Goal: Contribute content: Contribute content

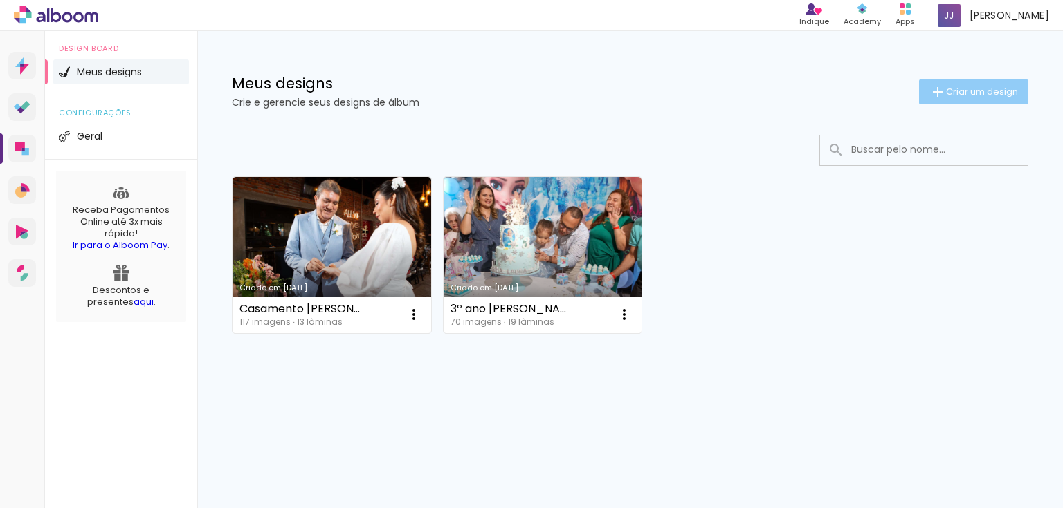
click at [968, 89] on span "Criar um design" at bounding box center [982, 91] width 72 height 9
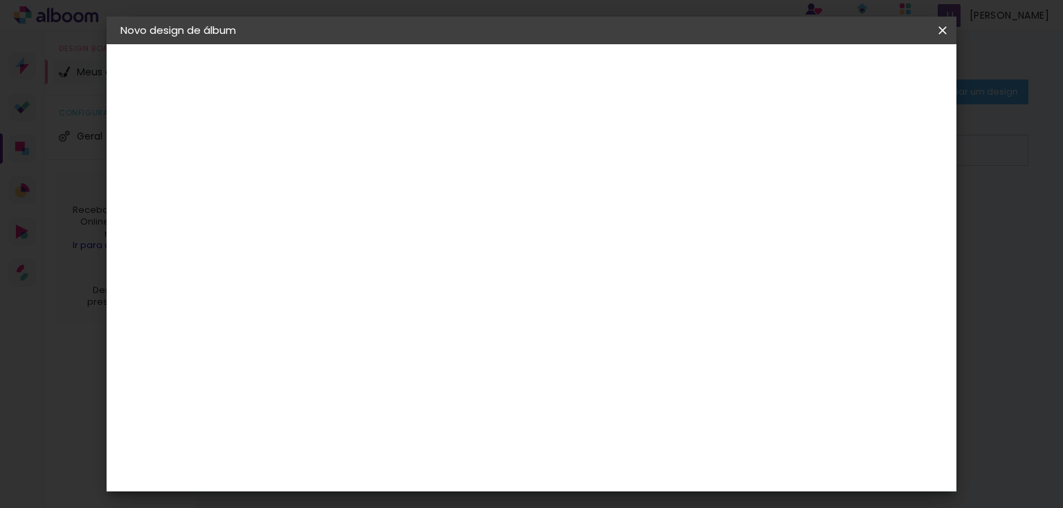
click at [347, 188] on input at bounding box center [347, 185] width 0 height 21
type input "1º eucaristia [PERSON_NAME]"
type paper-input "1º eucaristia [PERSON_NAME]"
click at [0, 0] on slot "Avançar" at bounding box center [0, 0] width 0 height 0
click at [605, 203] on paper-item "Tamanho Livre" at bounding box center [538, 210] width 133 height 30
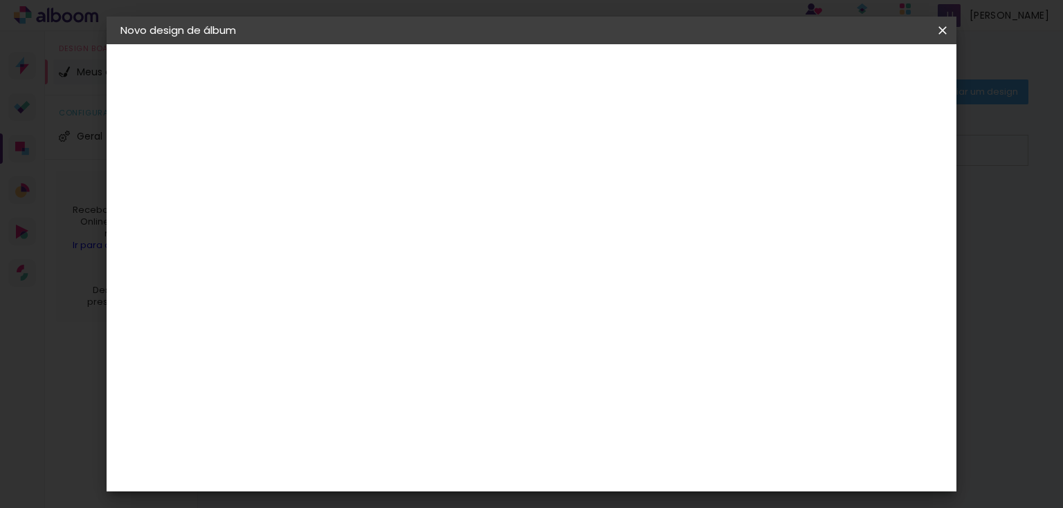
click at [0, 0] on slot "Avançar" at bounding box center [0, 0] width 0 height 0
click at [484, 217] on span "30" at bounding box center [485, 216] width 23 height 21
drag, startPoint x: 310, startPoint y: 383, endPoint x: 297, endPoint y: 383, distance: 12.5
click at [297, 383] on input "30" at bounding box center [303, 381] width 36 height 21
type input "20"
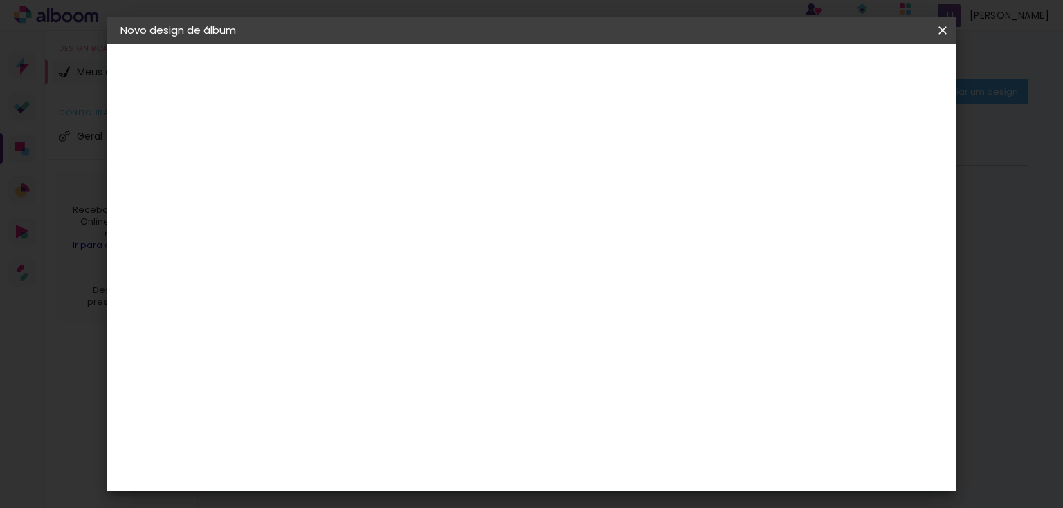
type paper-input "20"
click at [789, 158] on div at bounding box center [783, 159] width 12 height 12
type paper-checkbox "on"
click at [858, 70] on span "Iniciar design" at bounding box center [826, 73] width 63 height 10
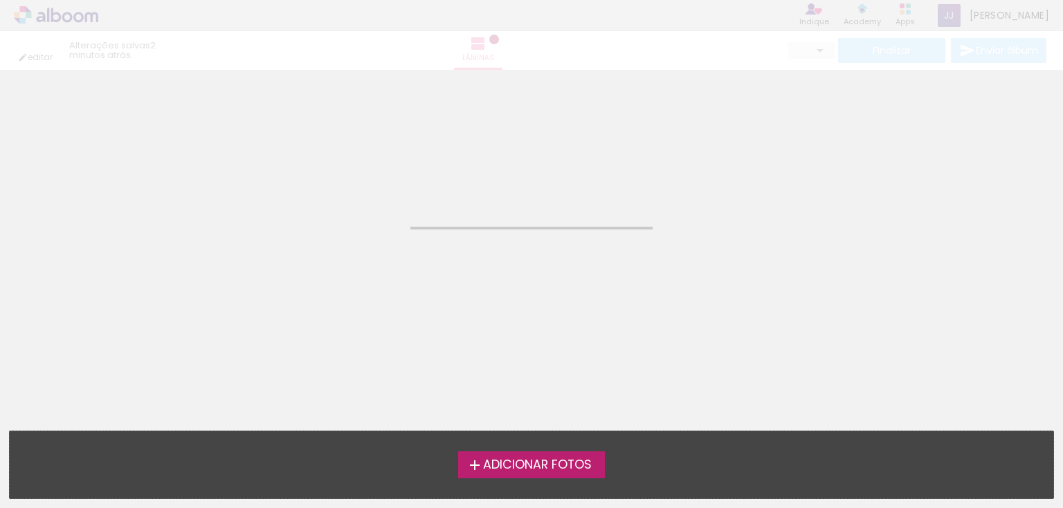
click at [548, 462] on span "Adicionar Fotos" at bounding box center [537, 465] width 109 height 12
click at [0, 0] on input "file" at bounding box center [0, 0] width 0 height 0
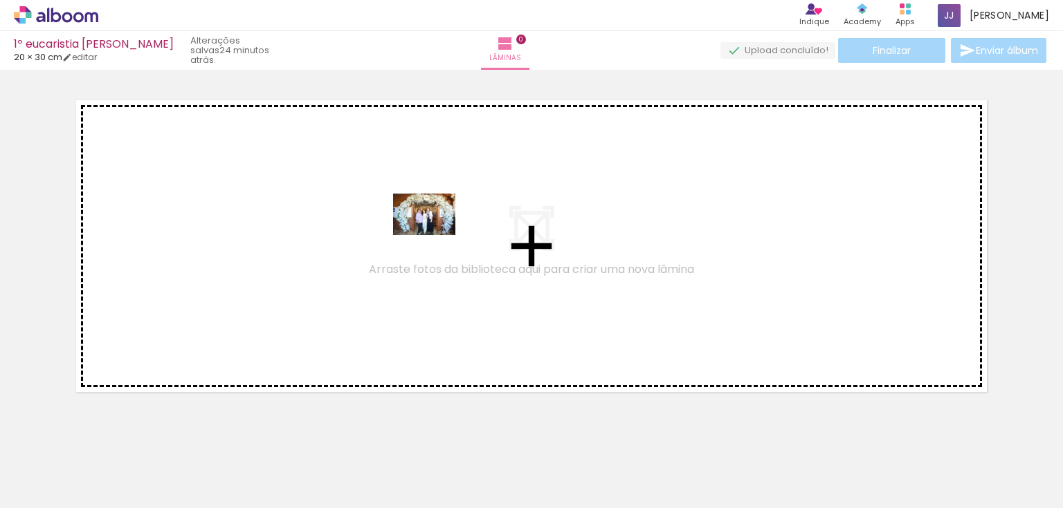
drag, startPoint x: 152, startPoint y: 467, endPoint x: 434, endPoint y: 235, distance: 365.2
click at [434, 235] on quentale-workspace at bounding box center [531, 254] width 1063 height 508
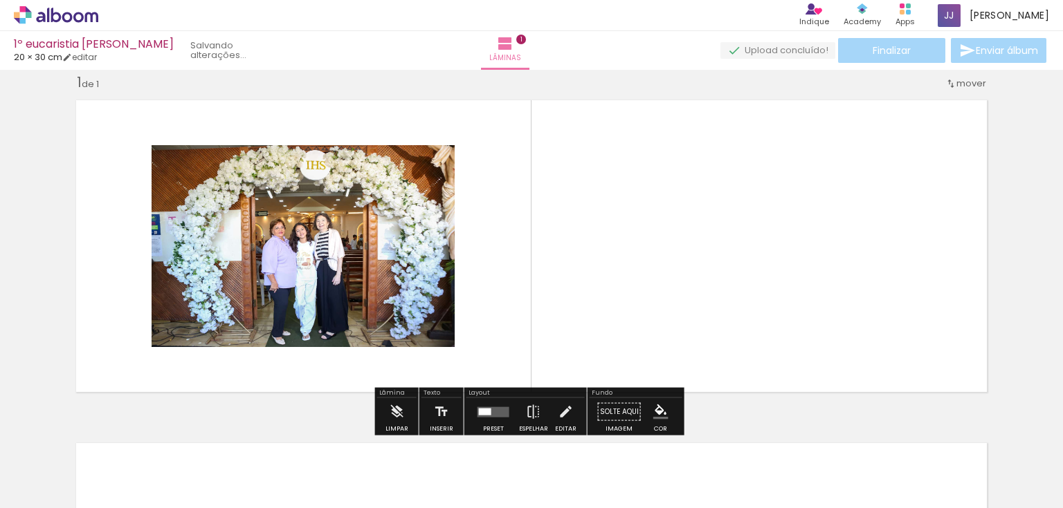
scroll to position [18, 0]
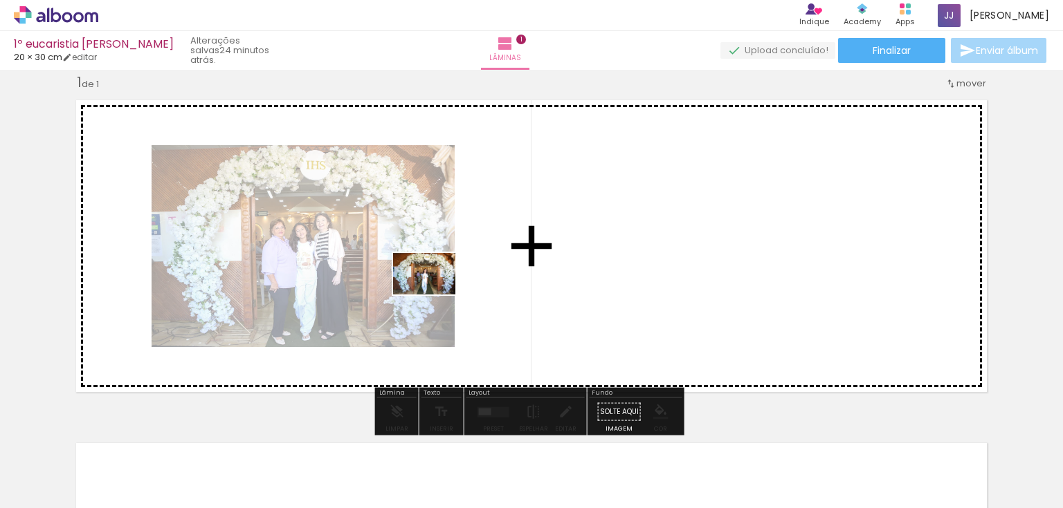
drag, startPoint x: 224, startPoint y: 470, endPoint x: 435, endPoint y: 294, distance: 275.0
click at [435, 294] on quentale-workspace at bounding box center [531, 254] width 1063 height 508
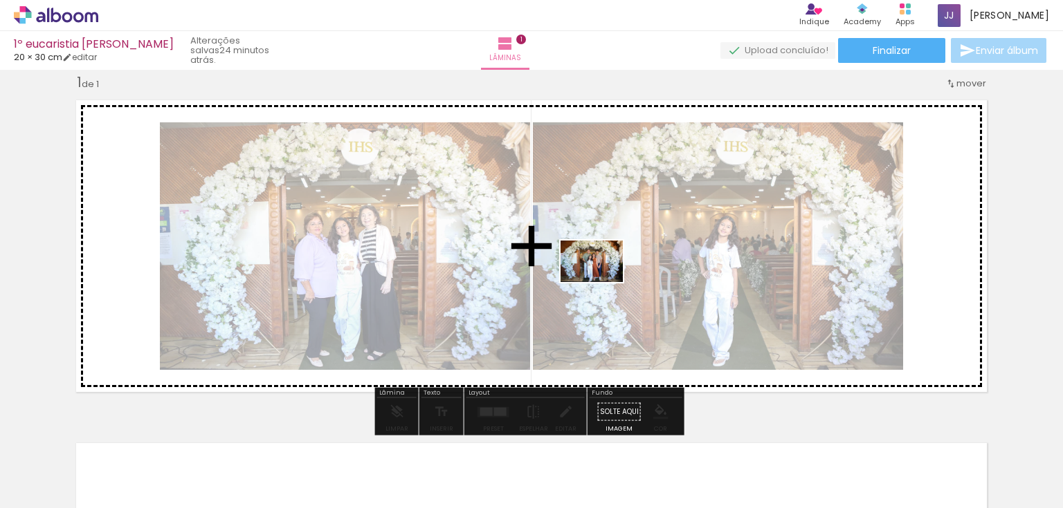
drag, startPoint x: 294, startPoint y: 465, endPoint x: 602, endPoint y: 282, distance: 357.9
click at [602, 282] on quentale-workspace at bounding box center [531, 254] width 1063 height 508
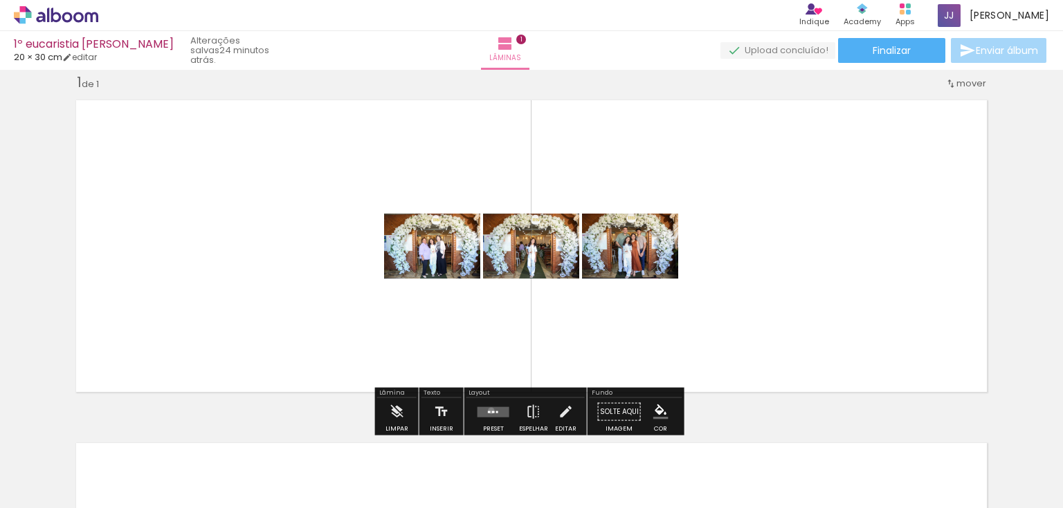
click at [492, 411] on div at bounding box center [493, 412] width 3 height 2
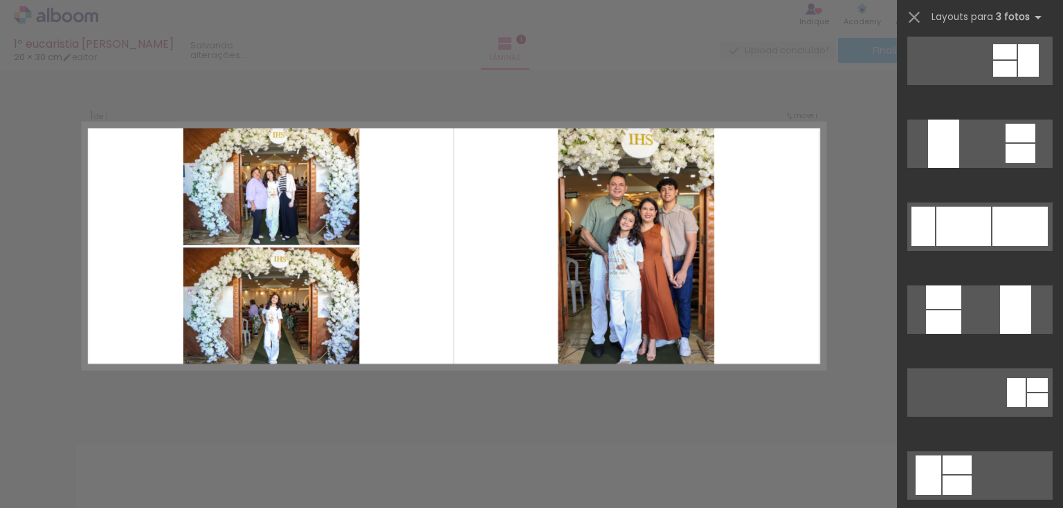
scroll to position [4704, 0]
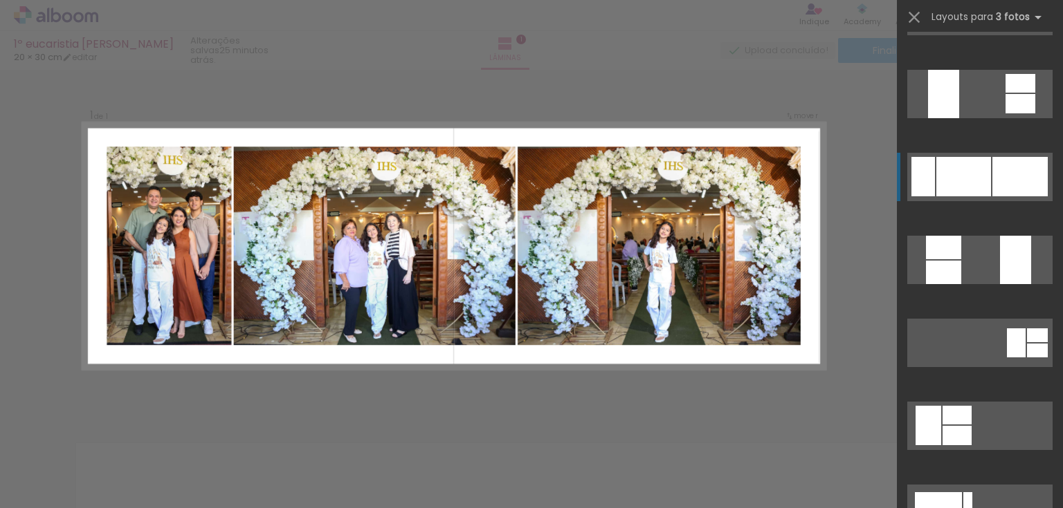
click at [987, 402] on quentale-layouter at bounding box center [979, 426] width 145 height 48
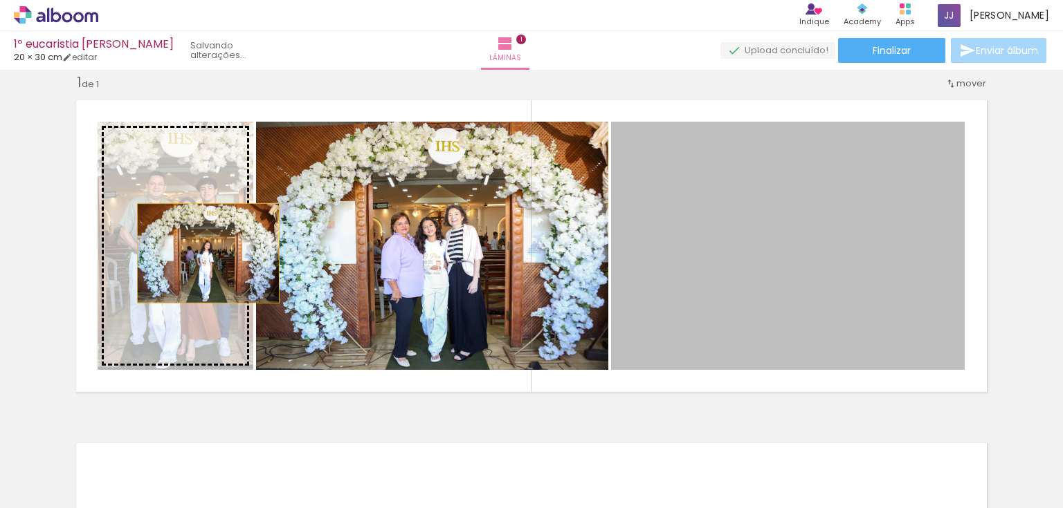
drag, startPoint x: 755, startPoint y: 252, endPoint x: 203, endPoint y: 253, distance: 552.7
click at [0, 0] on slot at bounding box center [0, 0] width 0 height 0
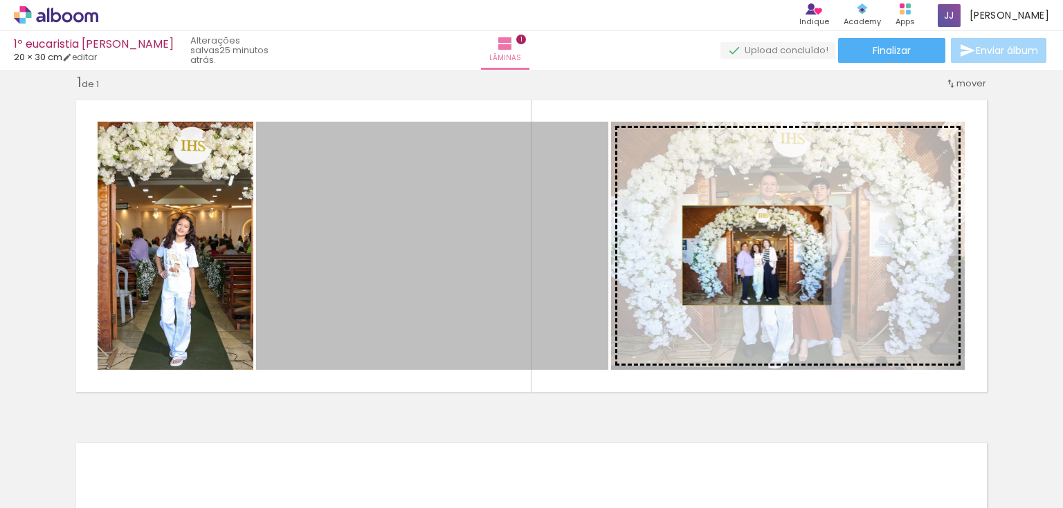
drag, startPoint x: 459, startPoint y: 255, endPoint x: 748, endPoint y: 255, distance: 289.2
click at [0, 0] on slot at bounding box center [0, 0] width 0 height 0
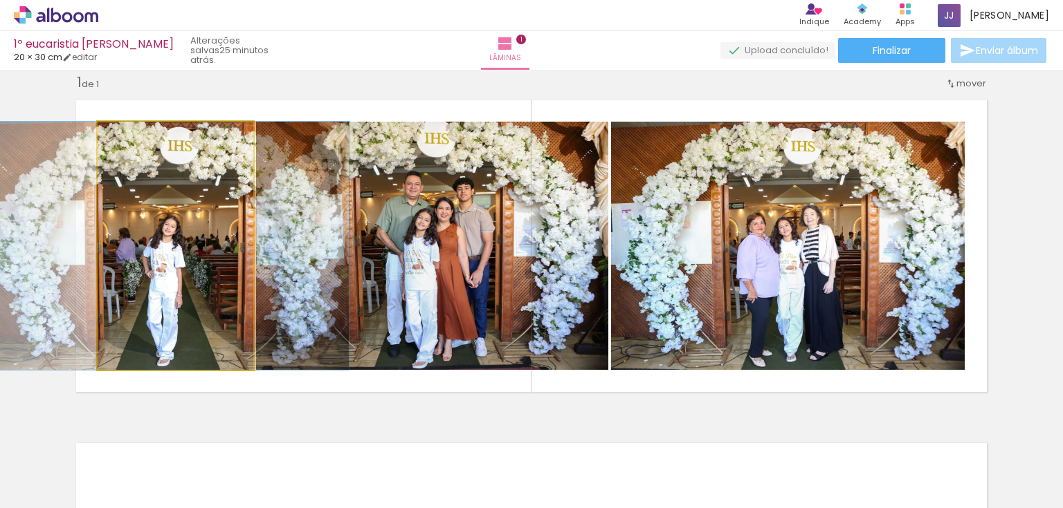
drag, startPoint x: 183, startPoint y: 244, endPoint x: 170, endPoint y: 240, distance: 13.8
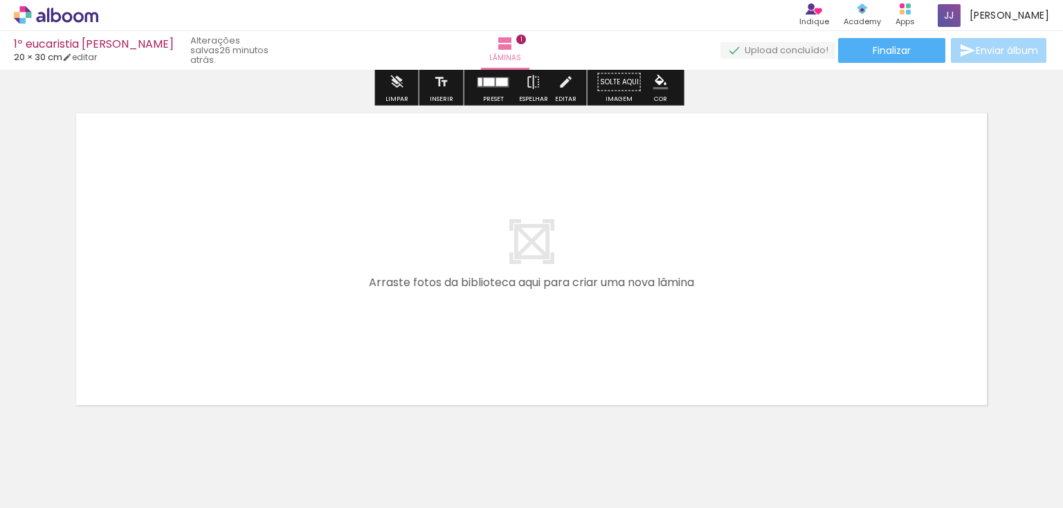
scroll to position [350, 0]
